Goal: Transaction & Acquisition: Book appointment/travel/reservation

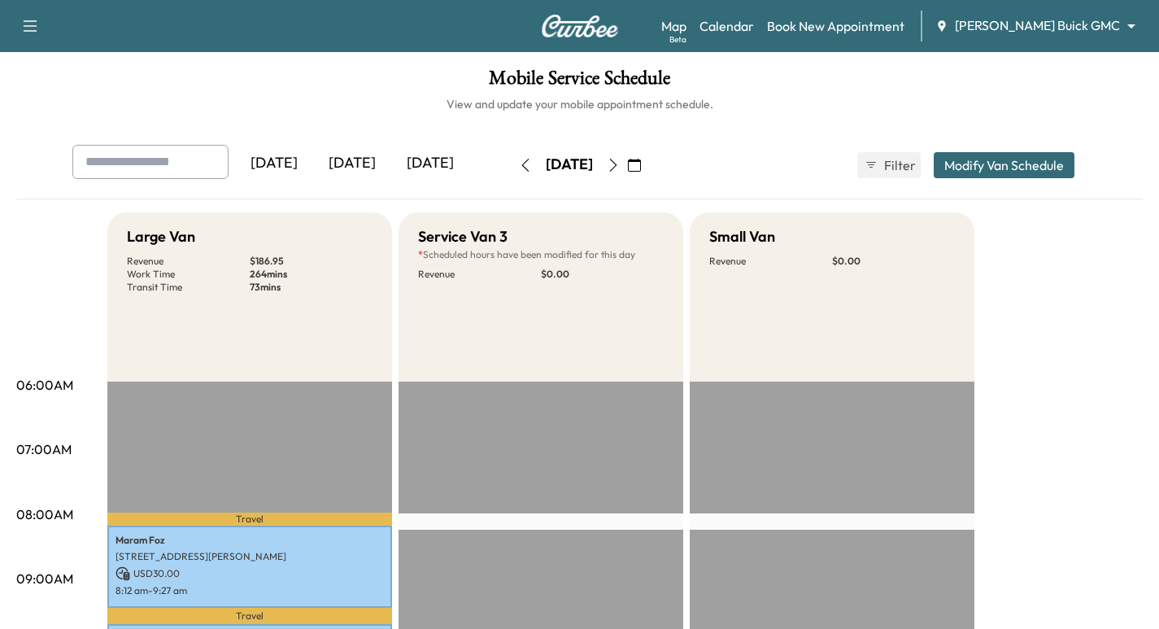
click at [581, 28] on img at bounding box center [580, 26] width 78 height 23
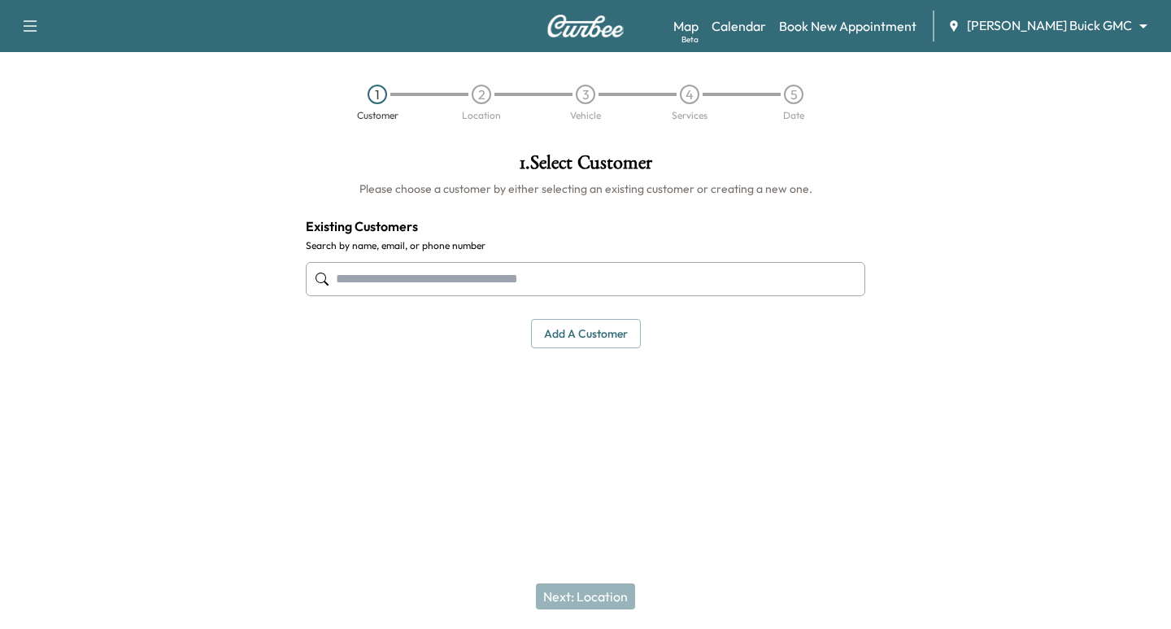
click at [426, 283] on input "text" at bounding box center [585, 279] width 559 height 34
paste input "**********"
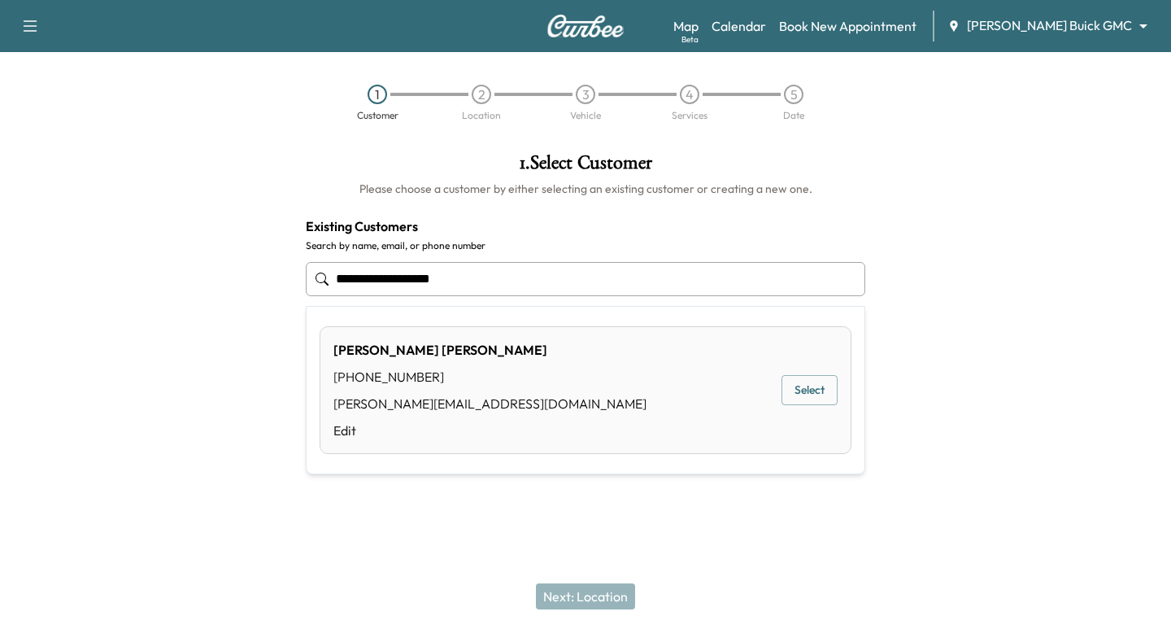
click at [800, 388] on button "Select" at bounding box center [809, 390] width 56 height 30
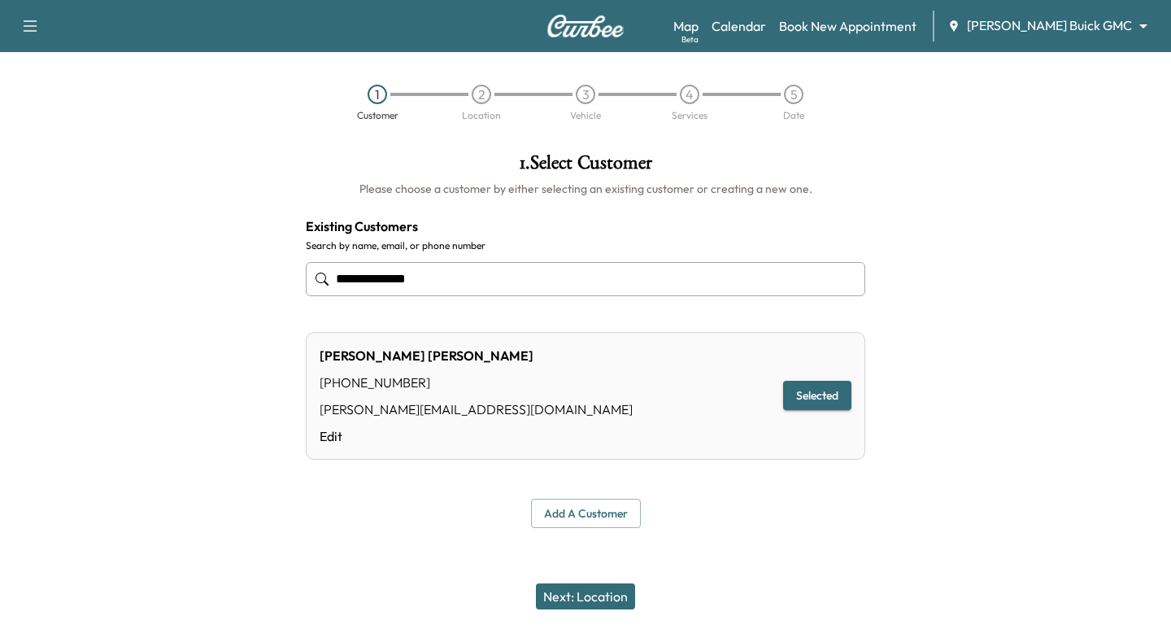
type input "**********"
click at [599, 596] on button "Next: Location" at bounding box center [585, 596] width 99 height 26
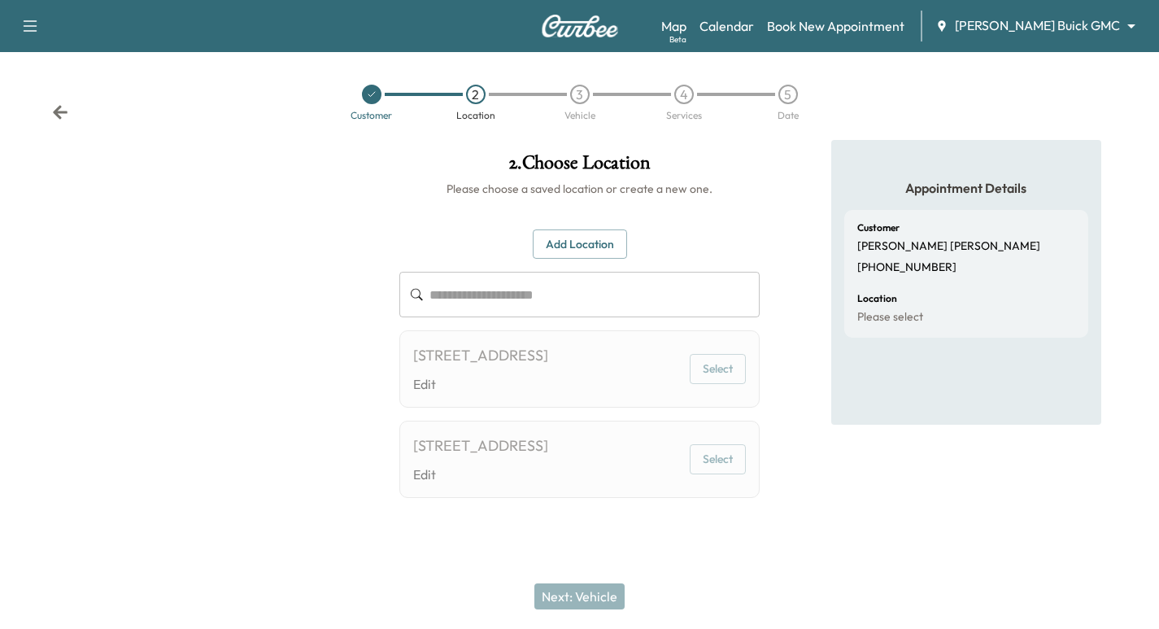
click at [59, 111] on icon at bounding box center [60, 112] width 15 height 14
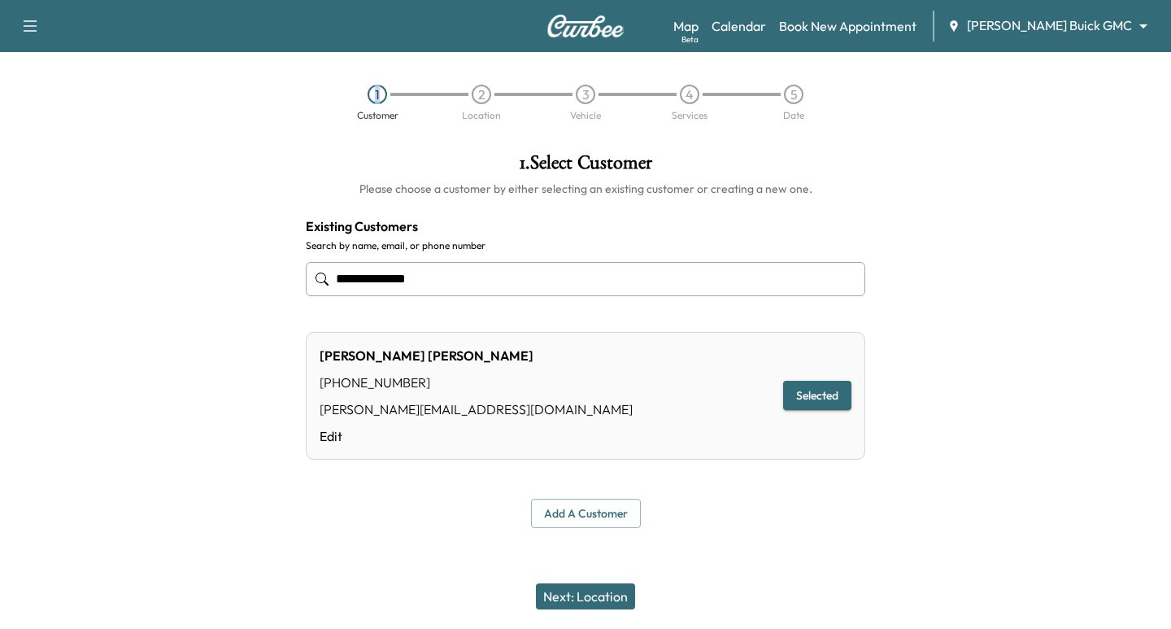
click at [59, 111] on div "1 Customer 2 Location 3 Vehicle 4 Services 5 Date" at bounding box center [585, 102] width 1171 height 75
drag, startPoint x: 416, startPoint y: 284, endPoint x: 257, endPoint y: 271, distance: 159.9
click at [257, 273] on div "**********" at bounding box center [585, 340] width 1171 height 401
paste input "**********"
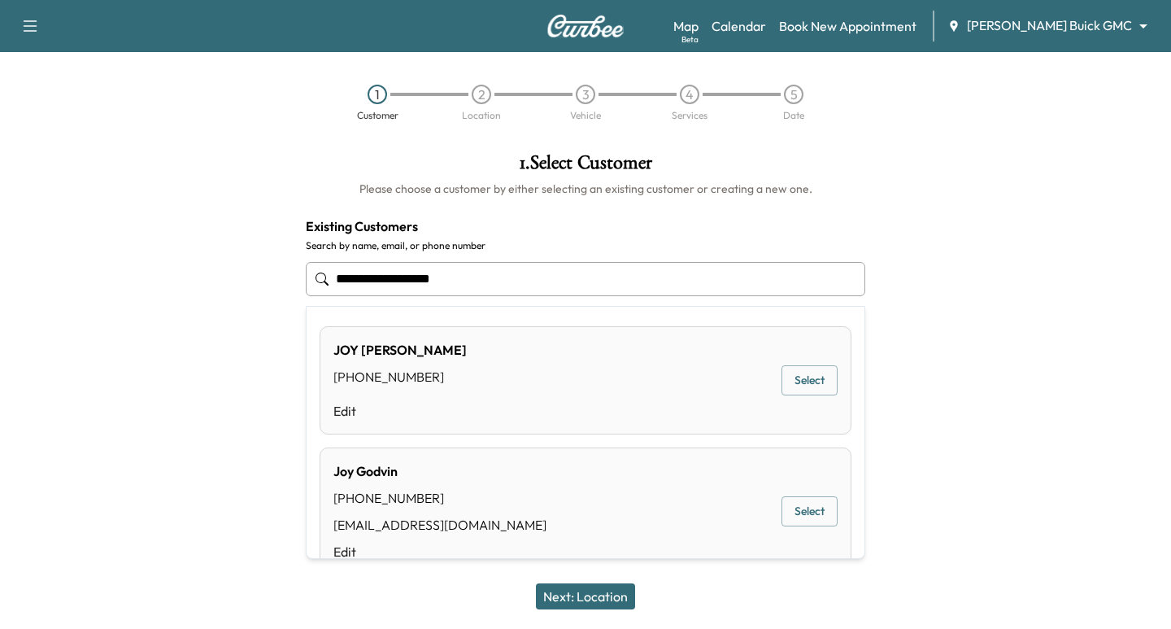
click at [795, 519] on button "Select" at bounding box center [809, 511] width 56 height 30
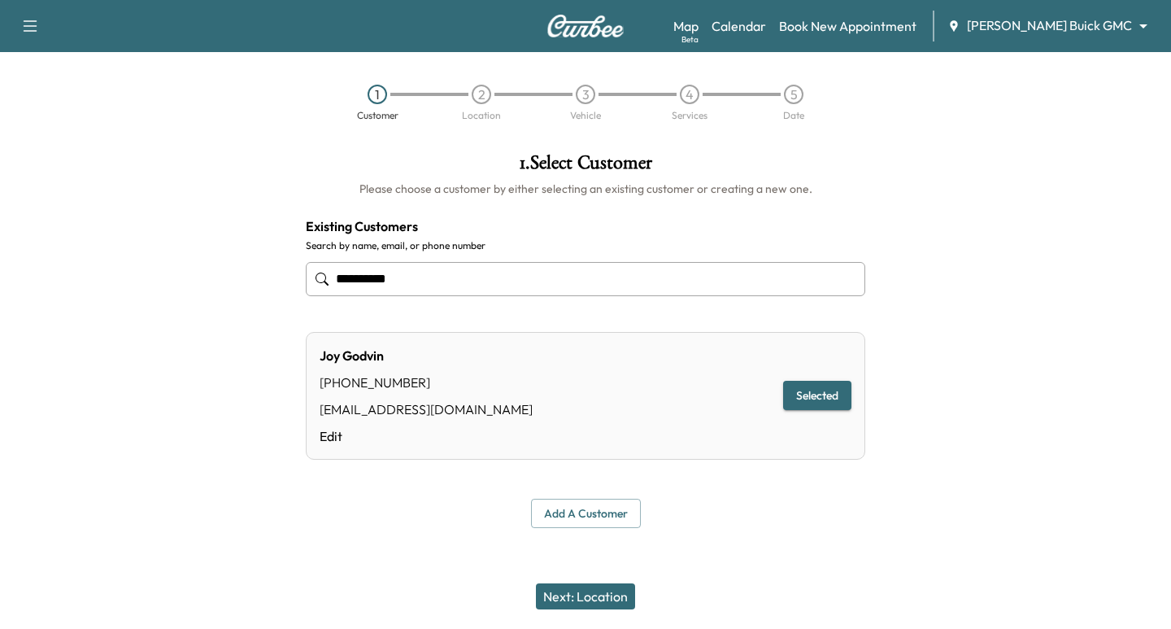
type input "**********"
click at [591, 595] on button "Next: Location" at bounding box center [585, 596] width 99 height 26
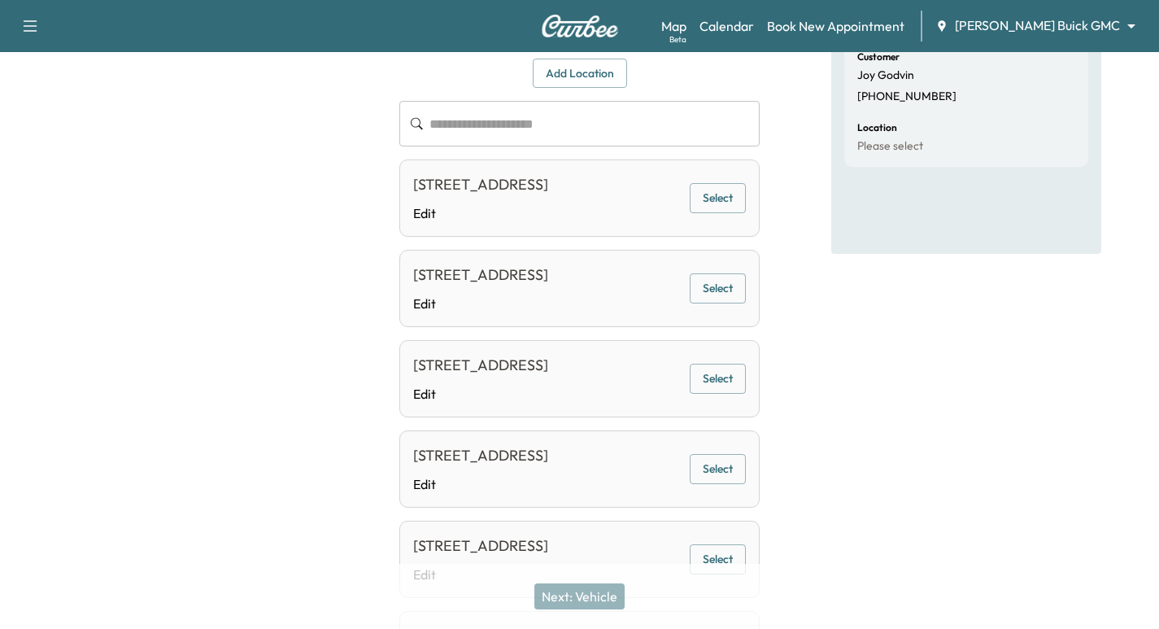
scroll to position [89, 0]
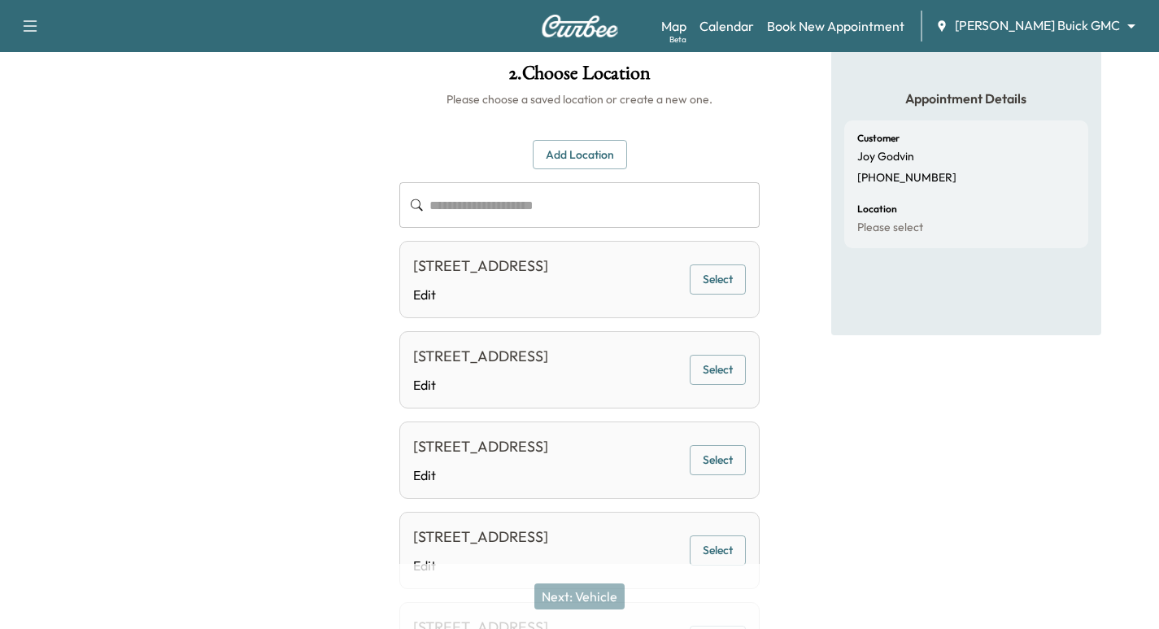
click at [712, 294] on button "Select" at bounding box center [718, 279] width 56 height 30
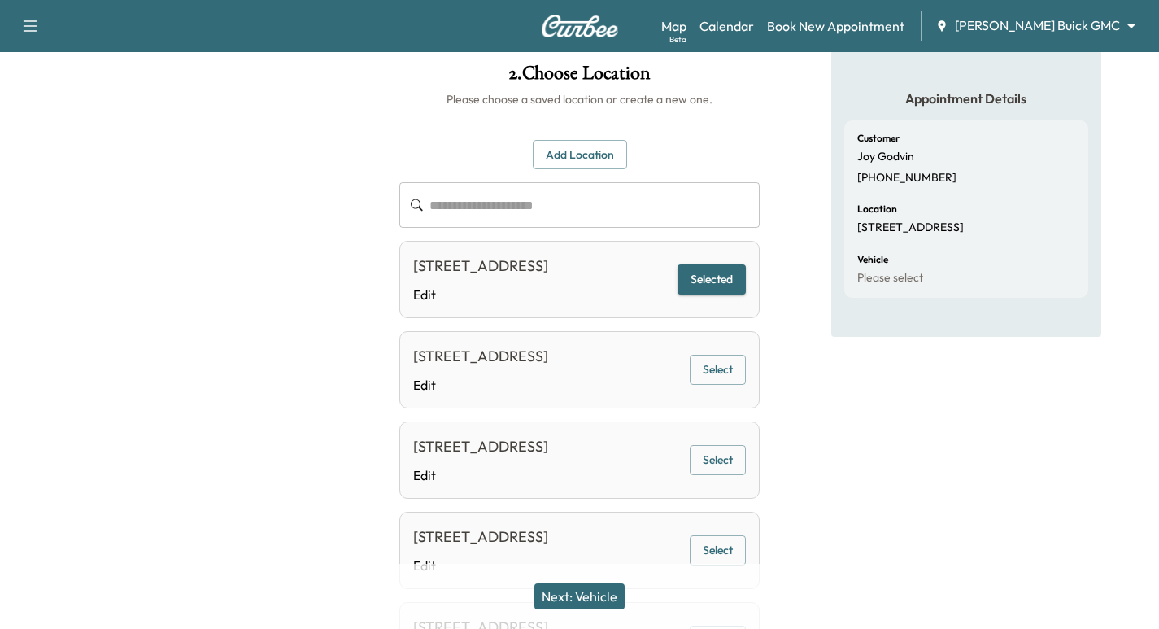
click at [593, 596] on button "Next: Vehicle" at bounding box center [579, 596] width 90 height 26
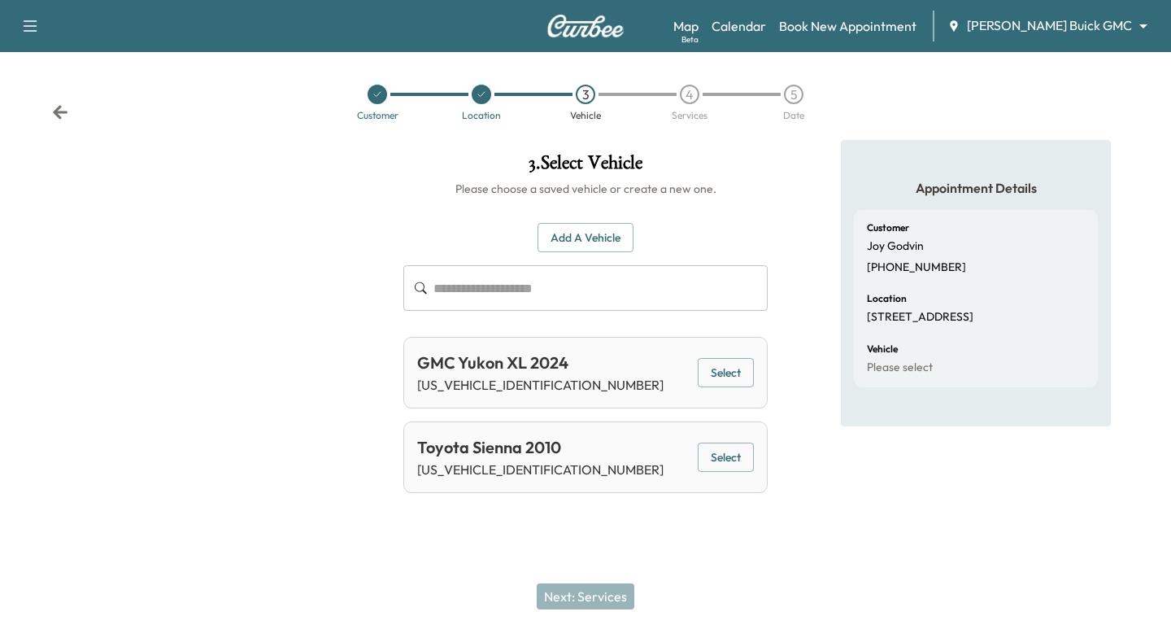
click at [734, 377] on button "Select" at bounding box center [726, 373] width 56 height 30
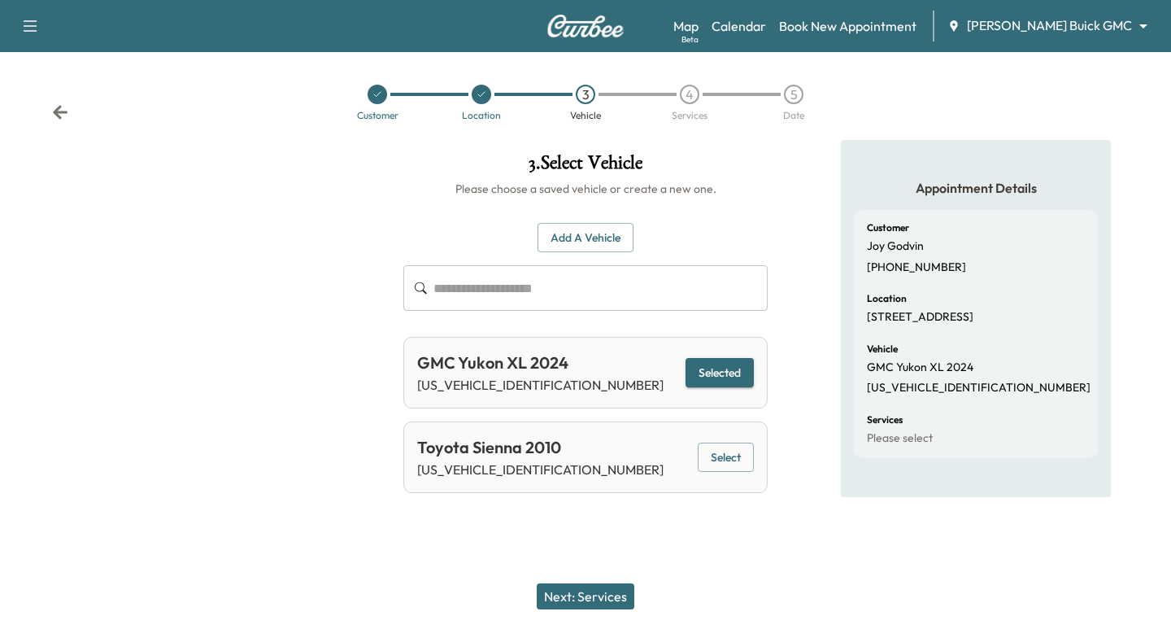
click at [597, 600] on button "Next: Services" at bounding box center [586, 596] width 98 height 26
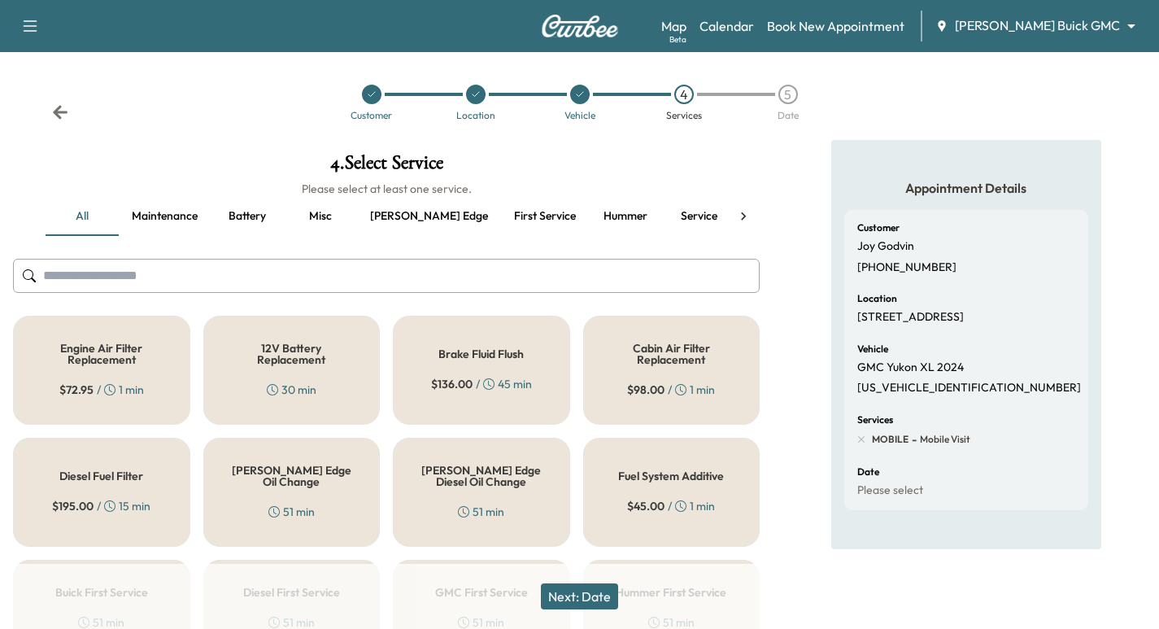
click at [662, 216] on button "Service" at bounding box center [698, 216] width 73 height 39
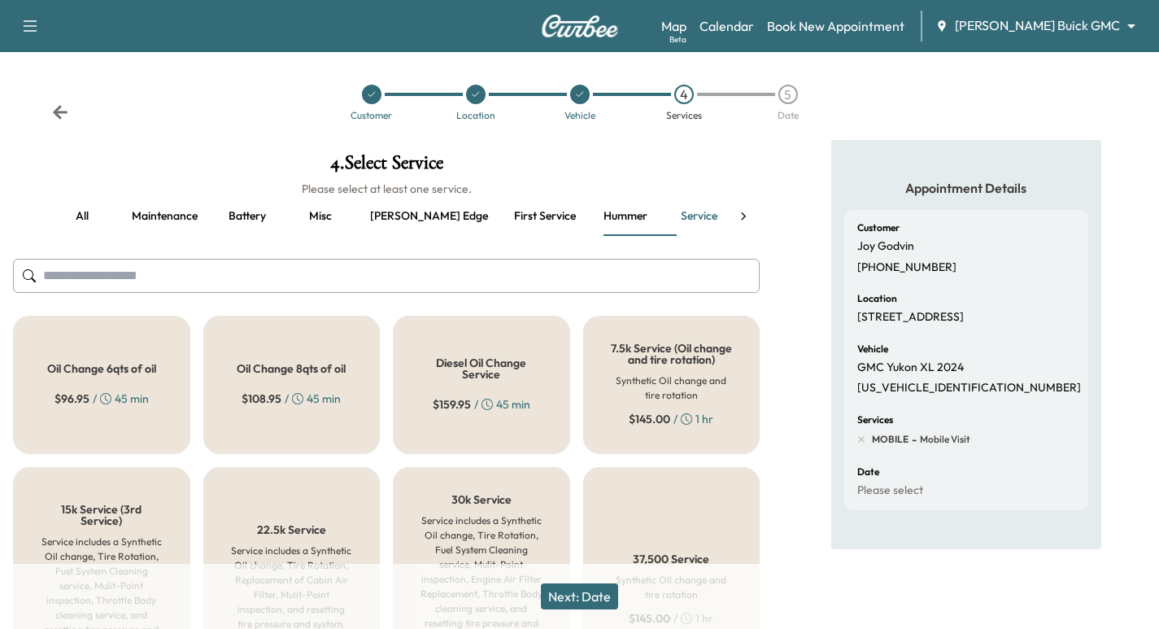
click at [277, 390] on span "$ 108.95" at bounding box center [262, 398] width 40 height 16
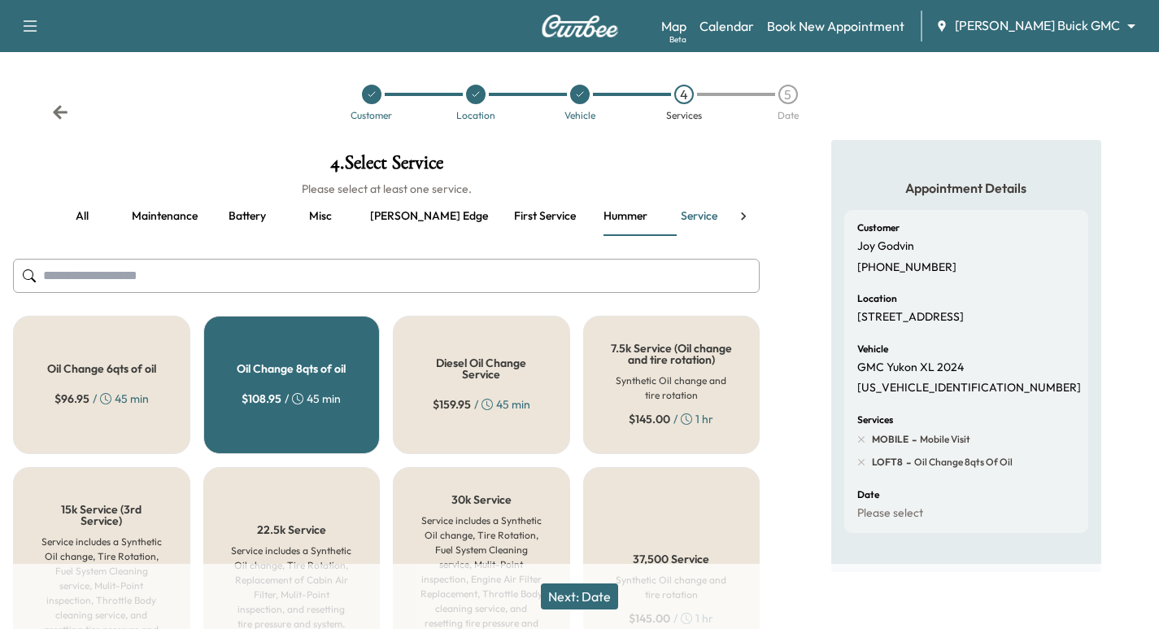
click at [587, 600] on button "Next: Date" at bounding box center [579, 596] width 77 height 26
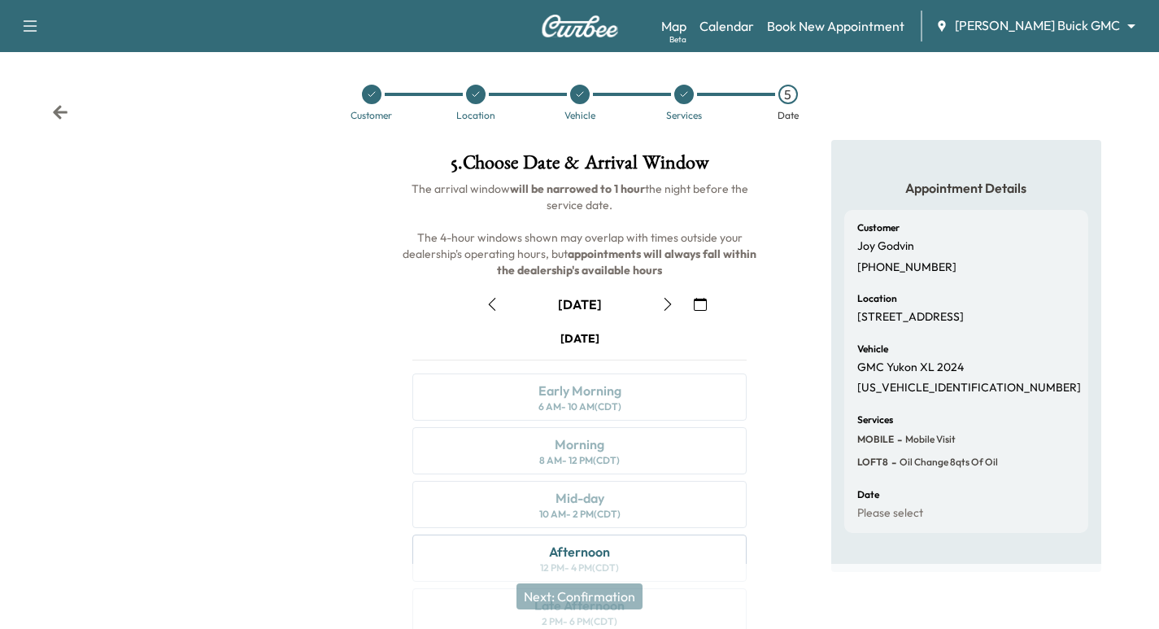
scroll to position [81, 0]
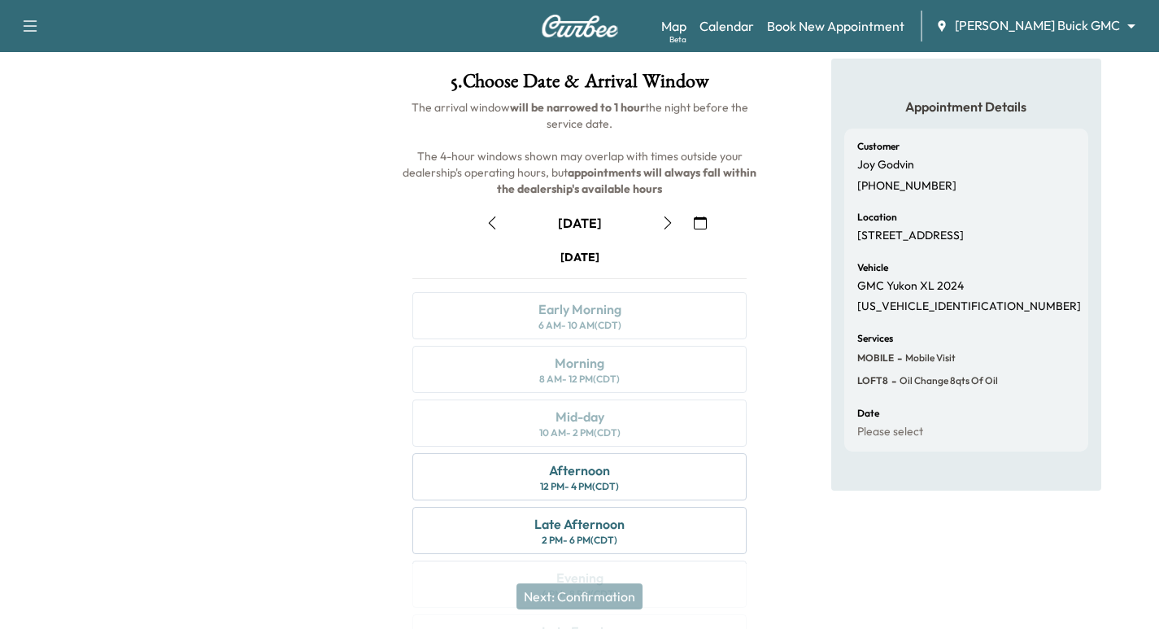
click at [663, 218] on icon "button" at bounding box center [667, 222] width 13 height 13
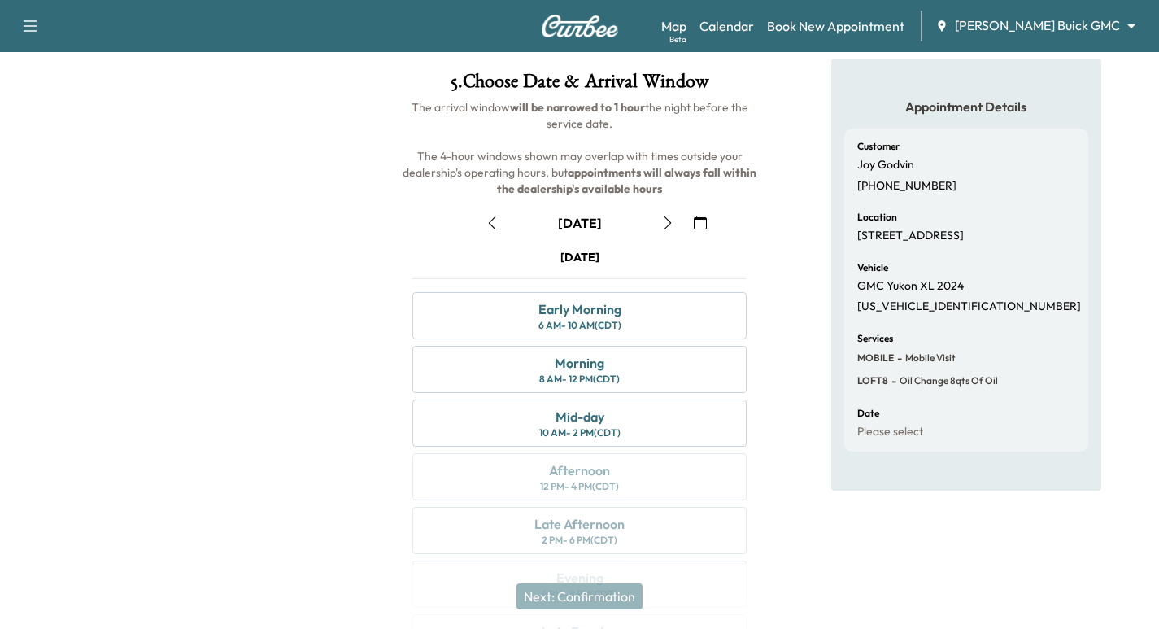
click at [667, 220] on icon "button" at bounding box center [667, 222] width 13 height 13
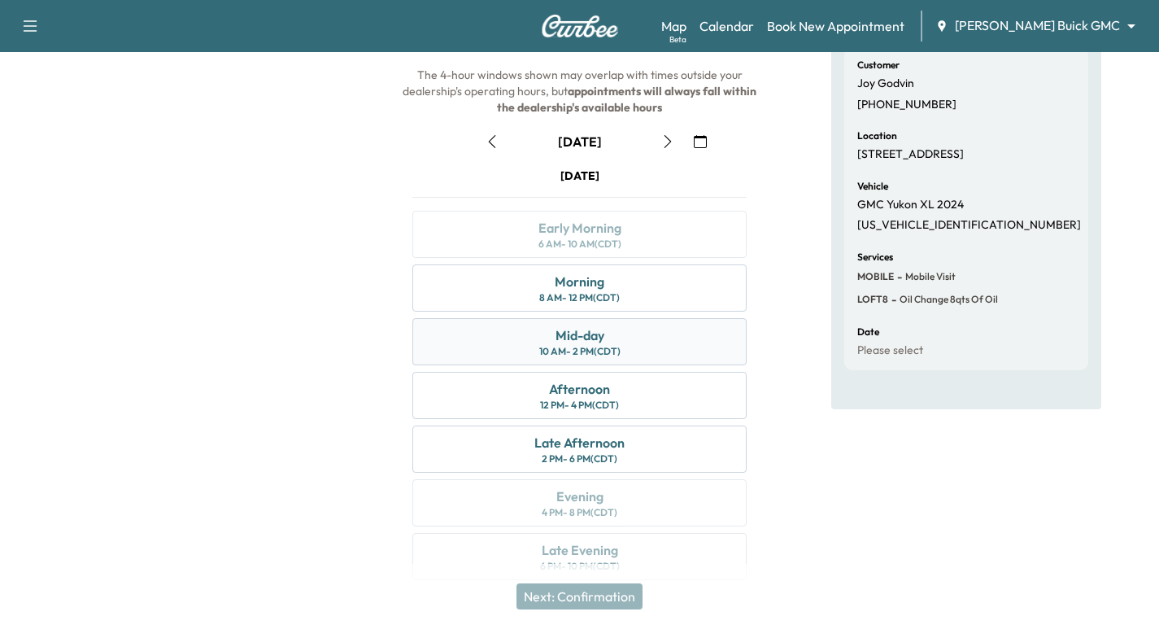
scroll to position [185, 0]
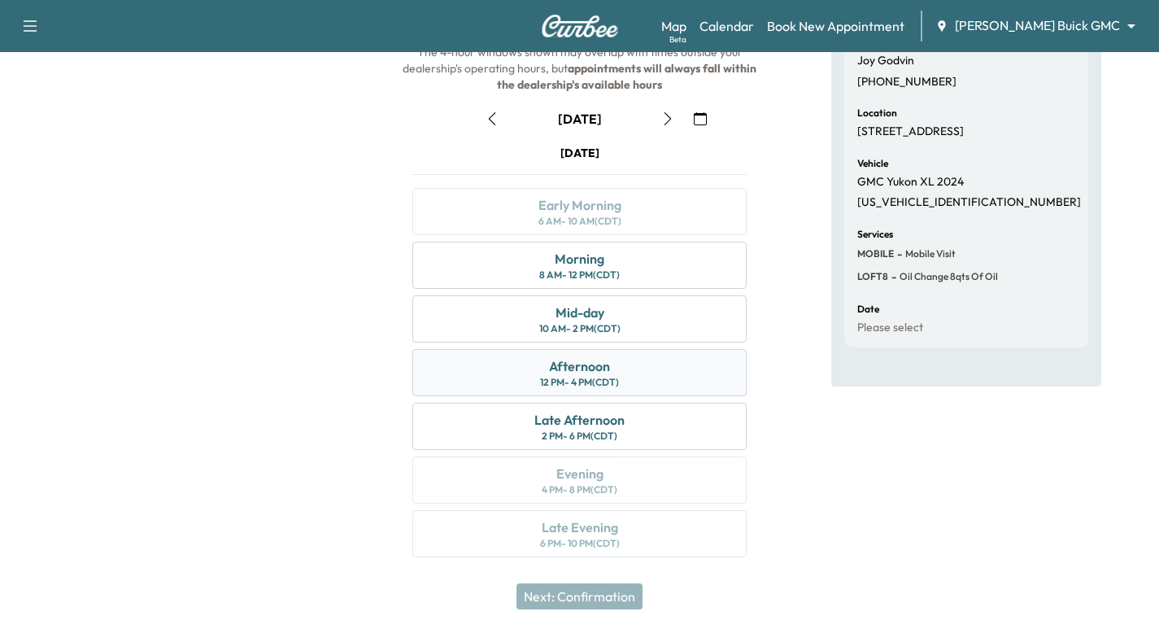
click at [576, 369] on div "Afternoon" at bounding box center [579, 366] width 61 height 20
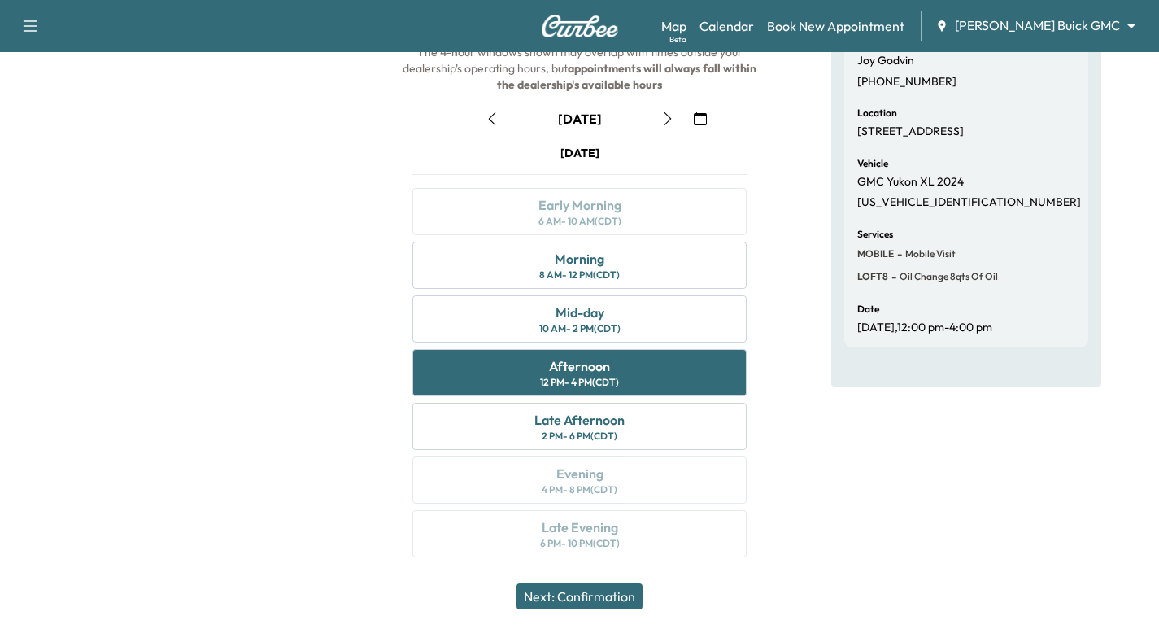
click at [589, 589] on button "Next: Confirmation" at bounding box center [579, 596] width 126 height 26
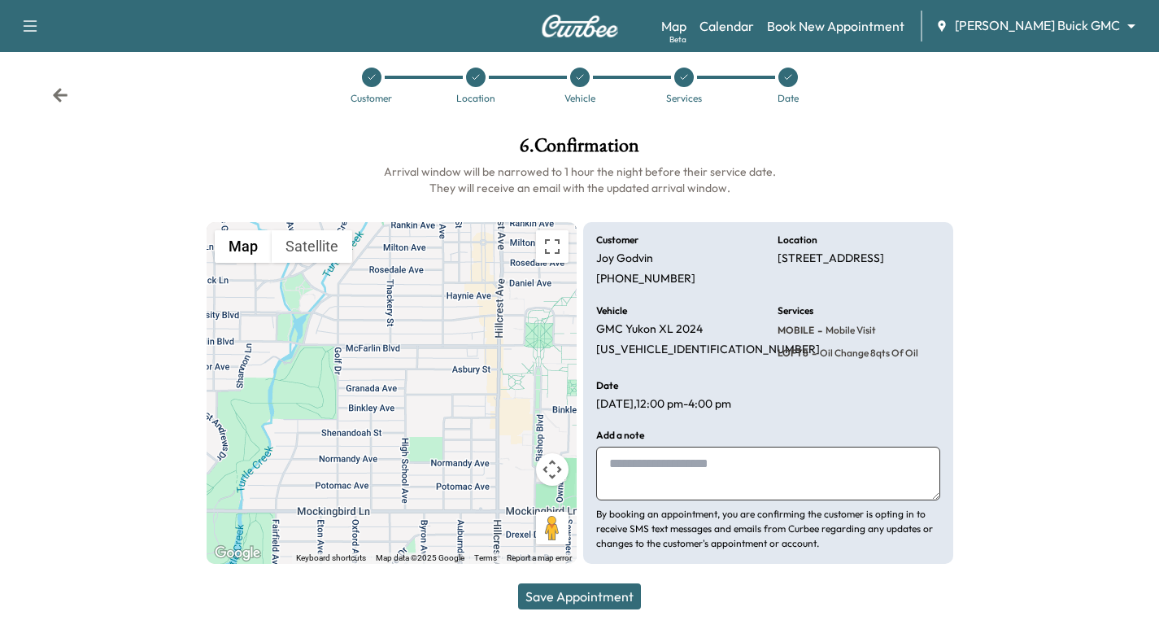
click at [610, 596] on button "Save Appointment" at bounding box center [579, 596] width 123 height 26
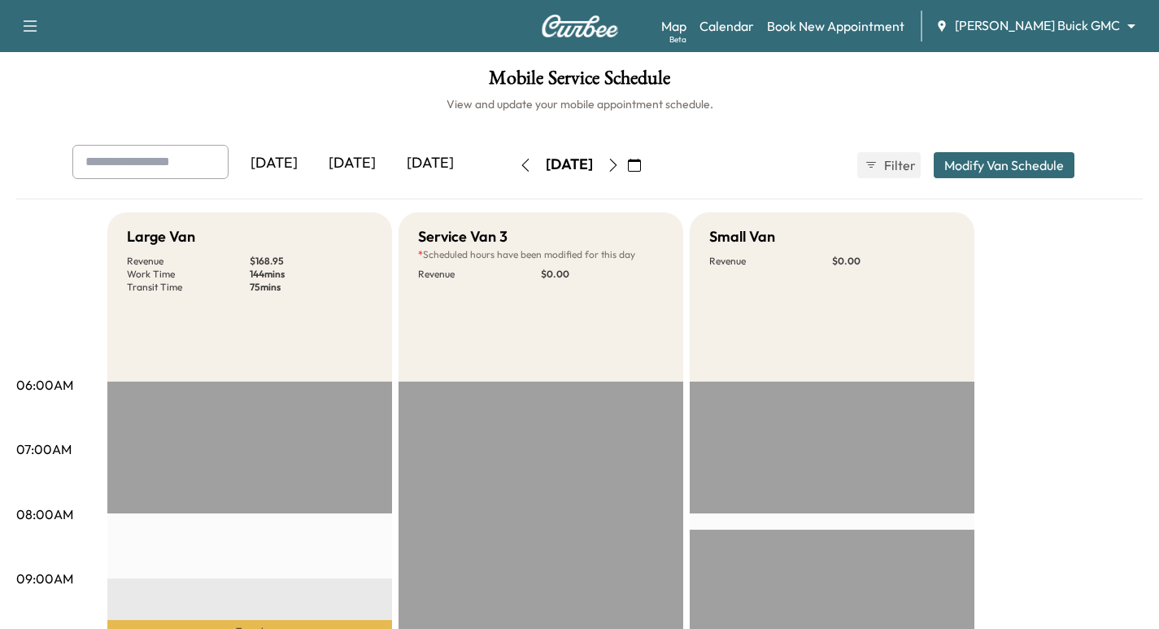
click at [588, 28] on img at bounding box center [580, 26] width 78 height 23
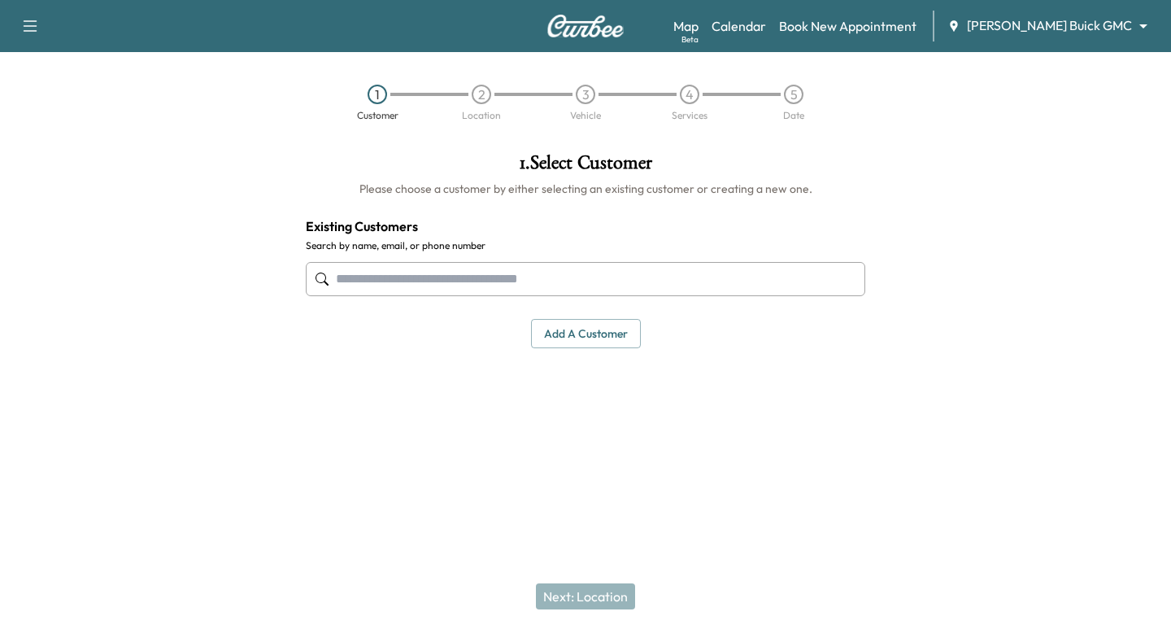
click at [490, 273] on input "text" at bounding box center [585, 279] width 559 height 34
paste input "**********"
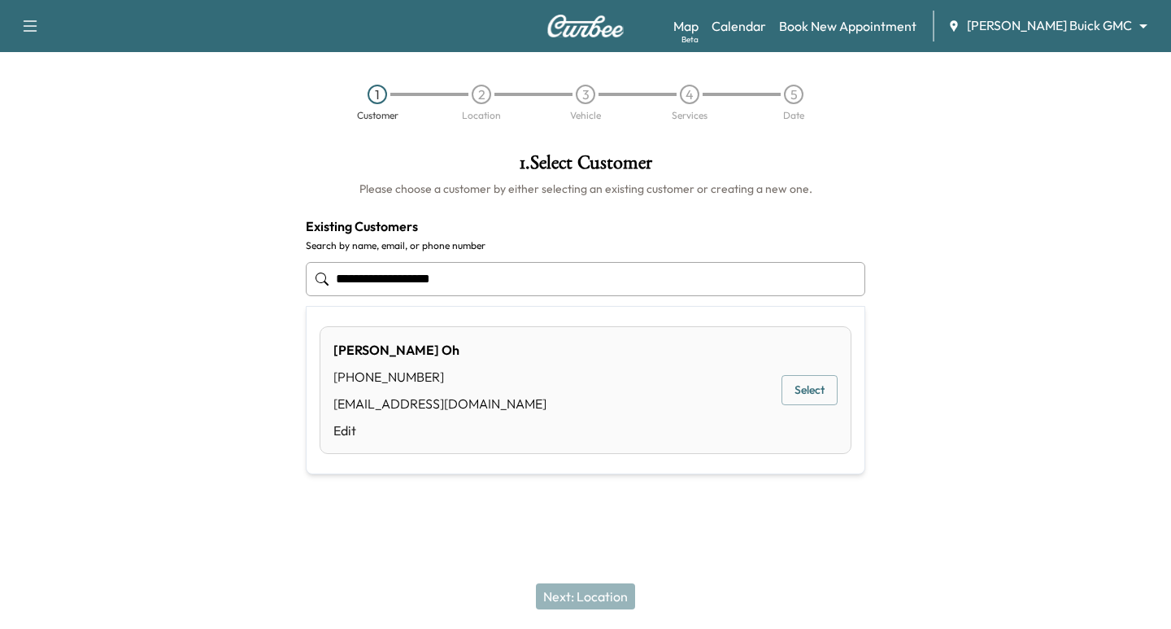
click at [792, 389] on button "Select" at bounding box center [809, 390] width 56 height 30
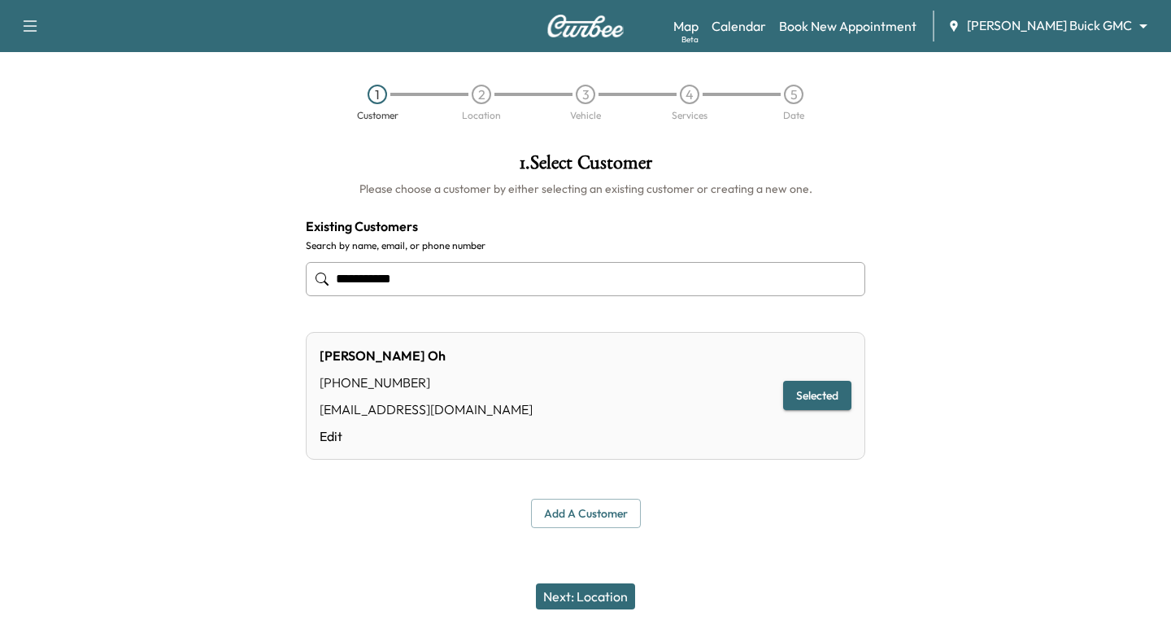
type input "**********"
click at [830, 403] on button "Selected" at bounding box center [817, 396] width 68 height 30
click at [568, 600] on button "Next: Location" at bounding box center [585, 596] width 99 height 26
